Goal: Check status: Check status

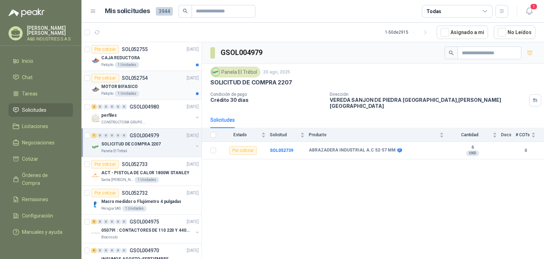
click at [147, 85] on div "MOTOR BIFASICO" at bounding box center [149, 86] width 97 height 9
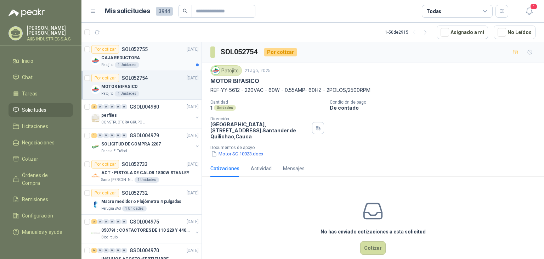
click at [154, 52] on div "Por cotizar SOL052755 21/08/25" at bounding box center [144, 49] width 107 height 9
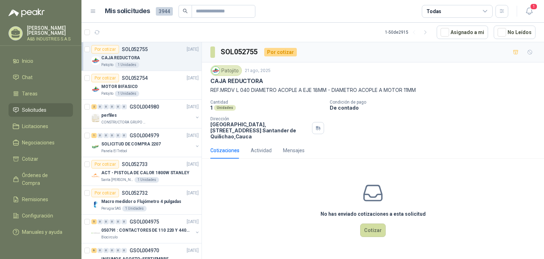
click at [242, 78] on p "CAJA REDUCTORA" at bounding box center [236, 80] width 52 height 7
copy p "CAJA REDUCTORA"
click at [158, 78] on div "Por cotizar SOL052754 21/08/25" at bounding box center [144, 78] width 107 height 9
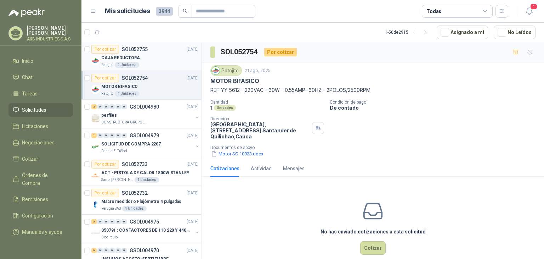
click at [156, 55] on div "CAJA REDUCTORA" at bounding box center [149, 58] width 97 height 9
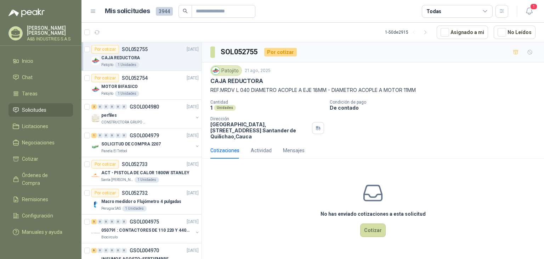
click at [230, 81] on p "CAJA REDUCTORA" at bounding box center [236, 80] width 52 height 7
copy p "CAJA REDUCTORA"
